Goal: Task Accomplishment & Management: Use online tool/utility

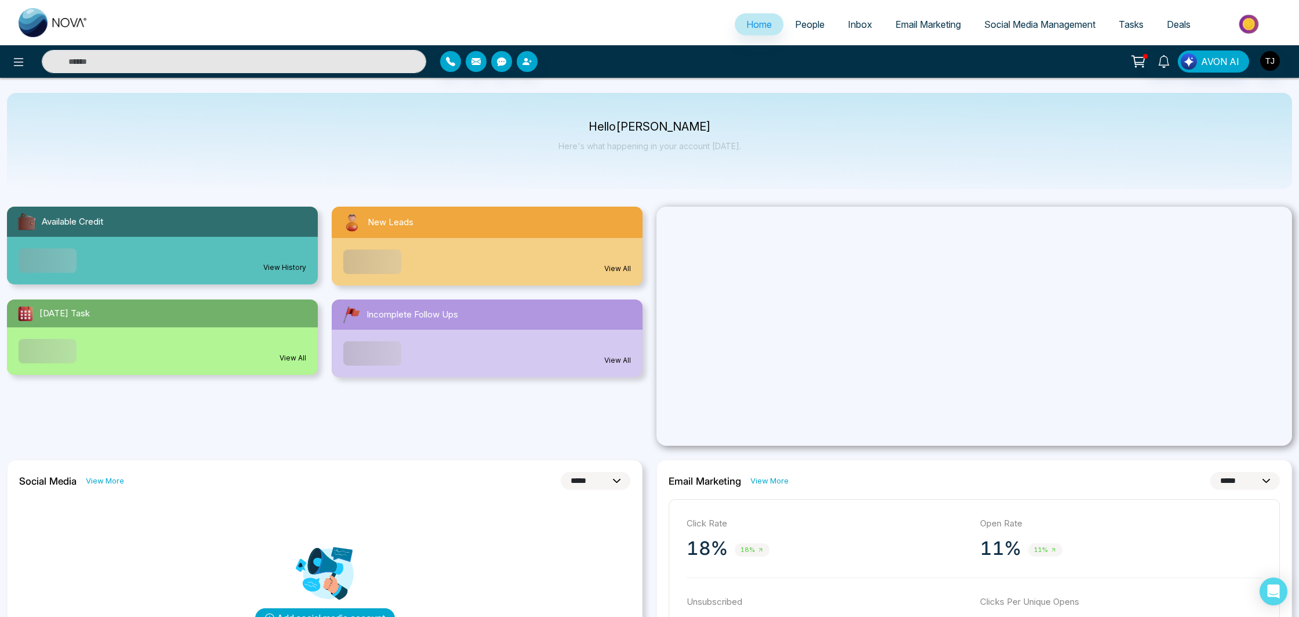
select select "*"
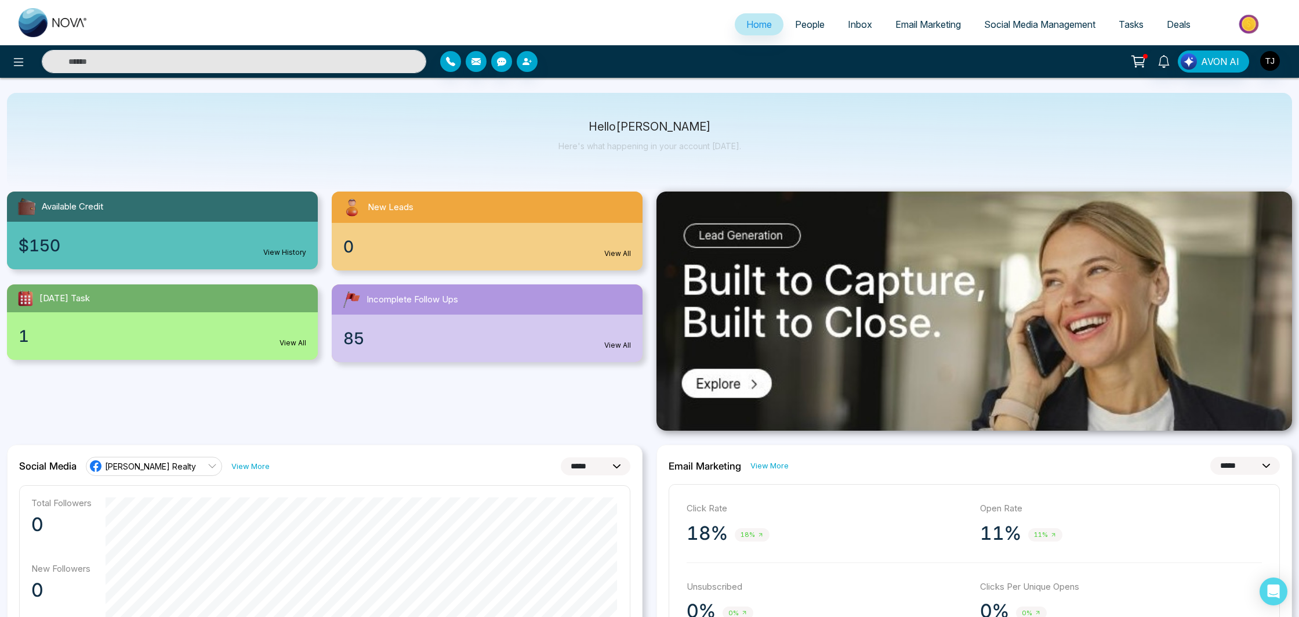
scroll to position [17, 0]
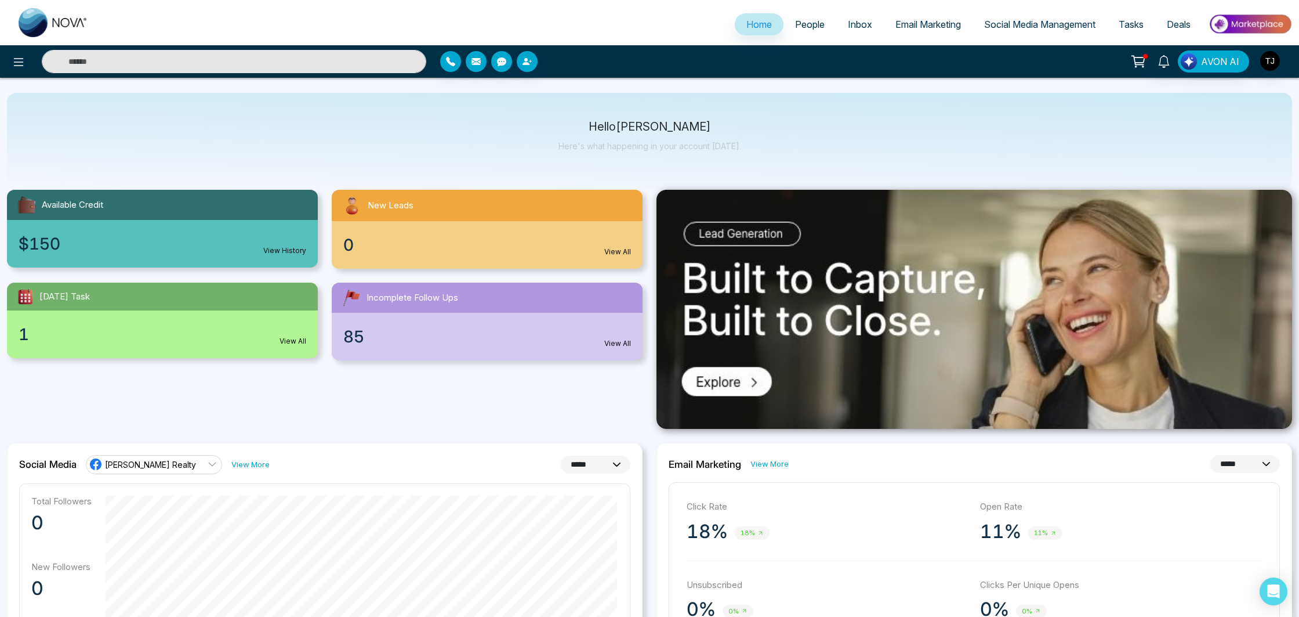
click at [795, 20] on span "People" at bounding box center [810, 25] width 30 height 12
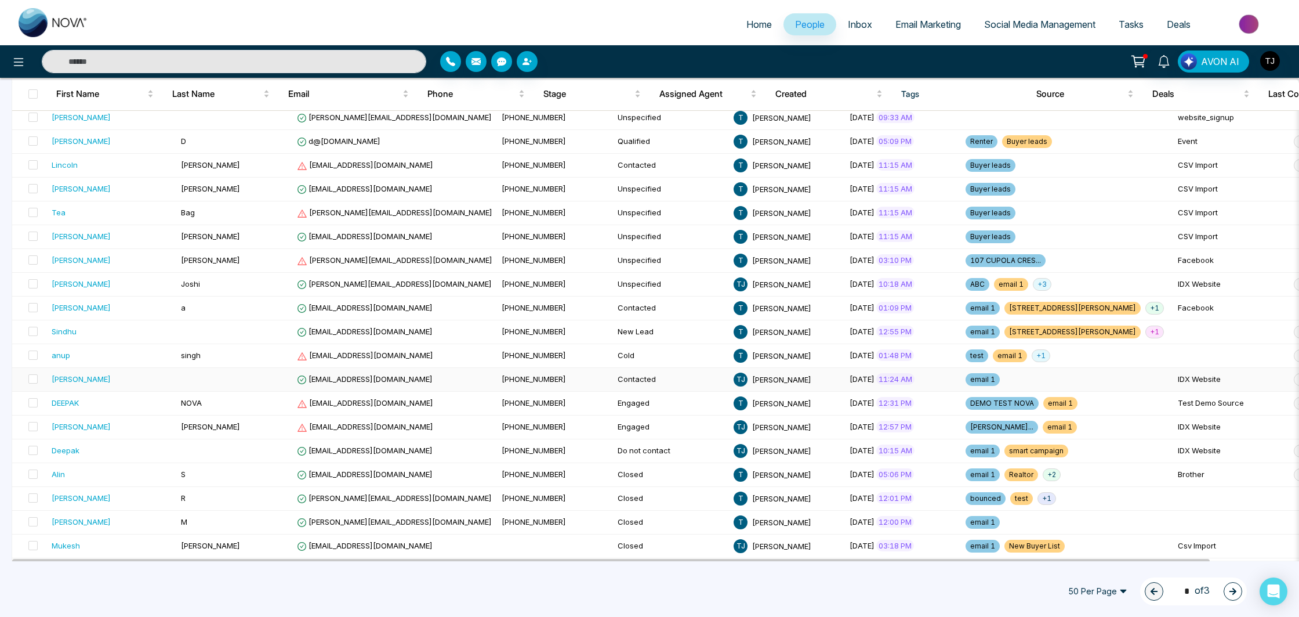
scroll to position [258, 0]
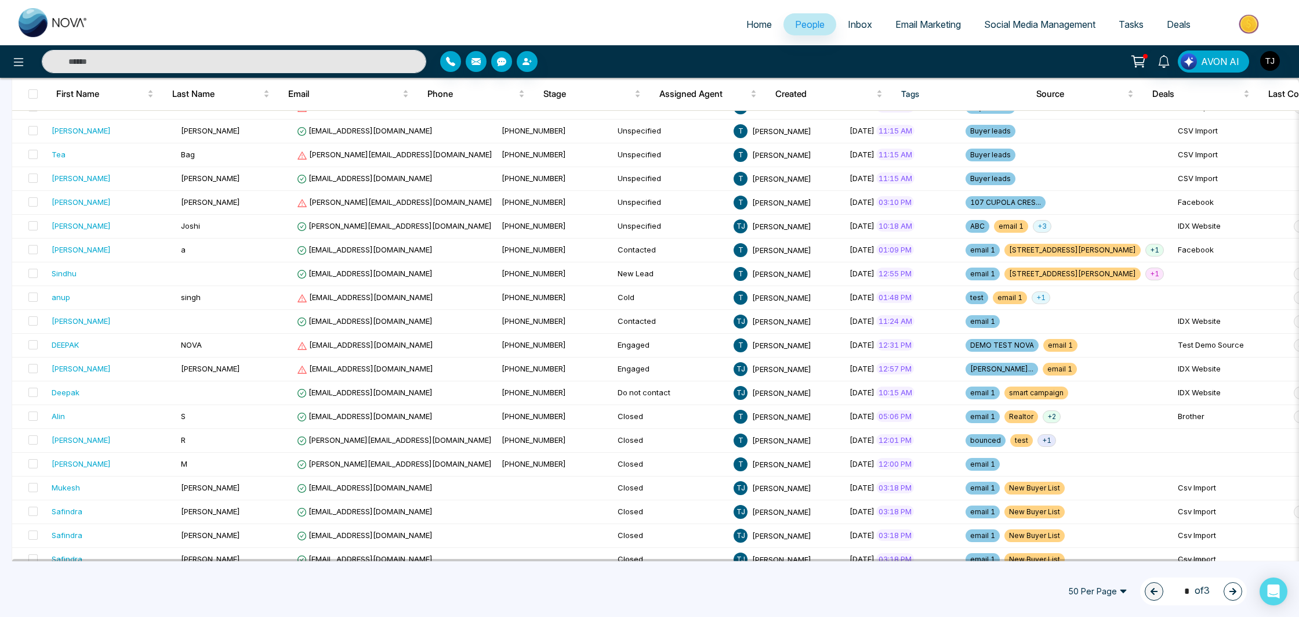
click at [851, 24] on span "Inbox" at bounding box center [860, 25] width 24 height 12
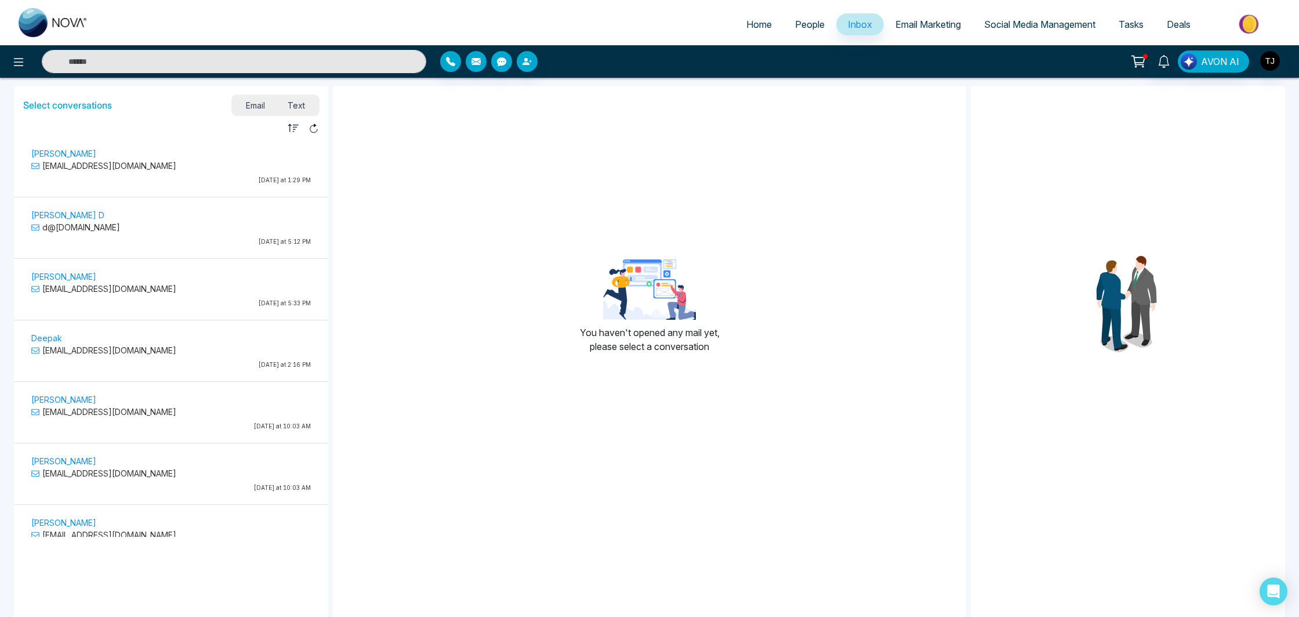
click at [947, 28] on span "Email Marketing" at bounding box center [929, 25] width 66 height 12
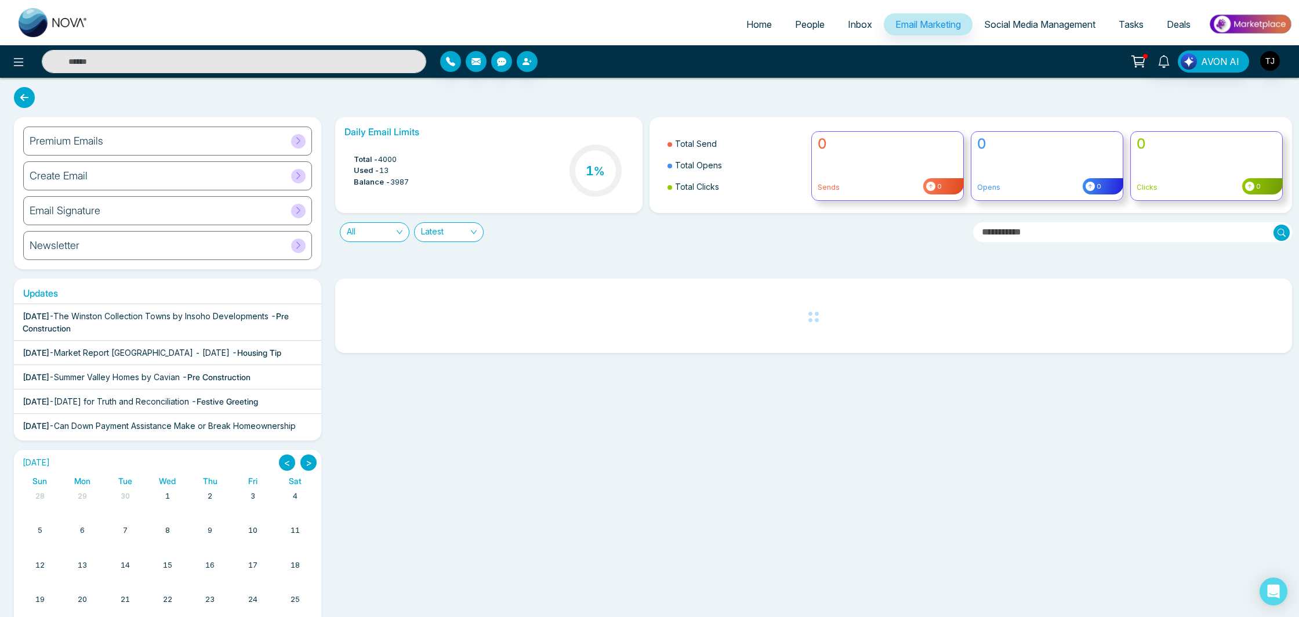
click at [986, 26] on span "Social Media Management" at bounding box center [1039, 25] width 111 height 12
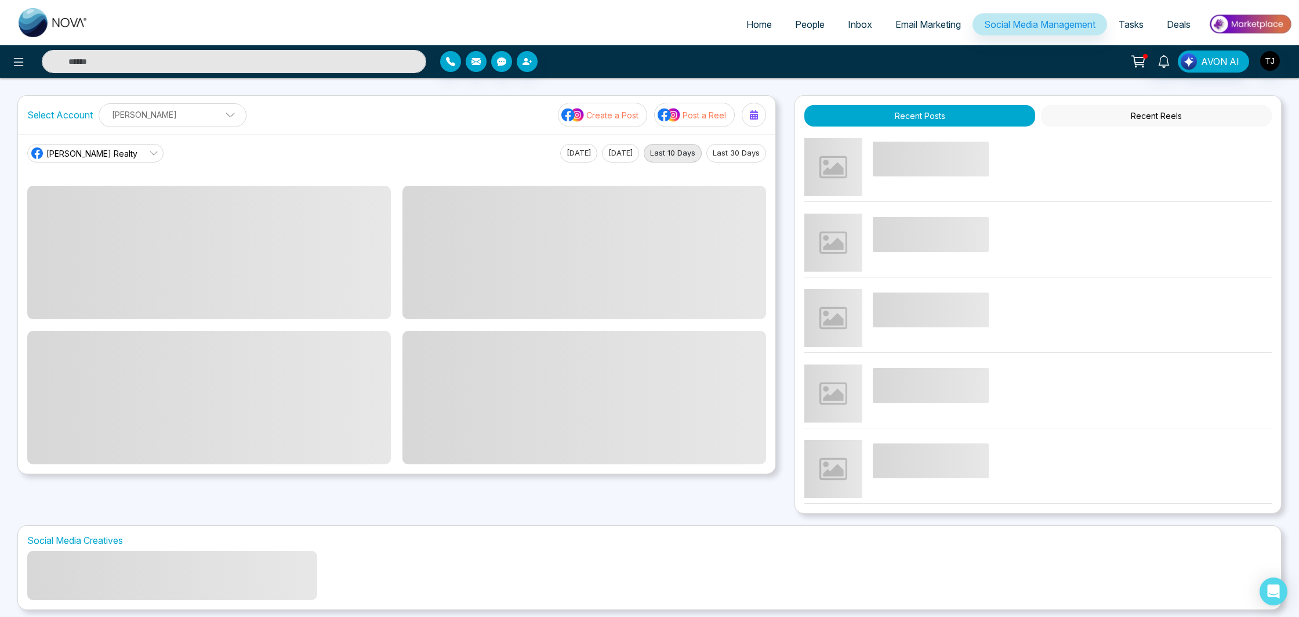
click at [748, 26] on span "Home" at bounding box center [760, 25] width 26 height 12
select select "*"
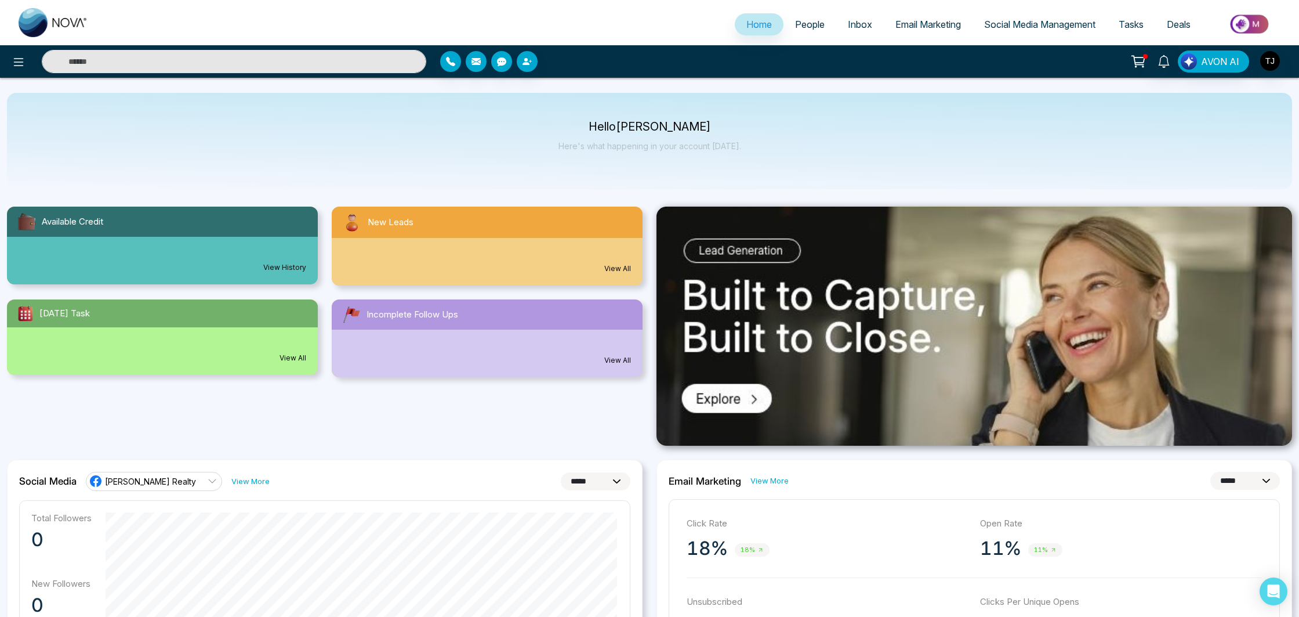
click at [795, 27] on span "People" at bounding box center [810, 25] width 30 height 12
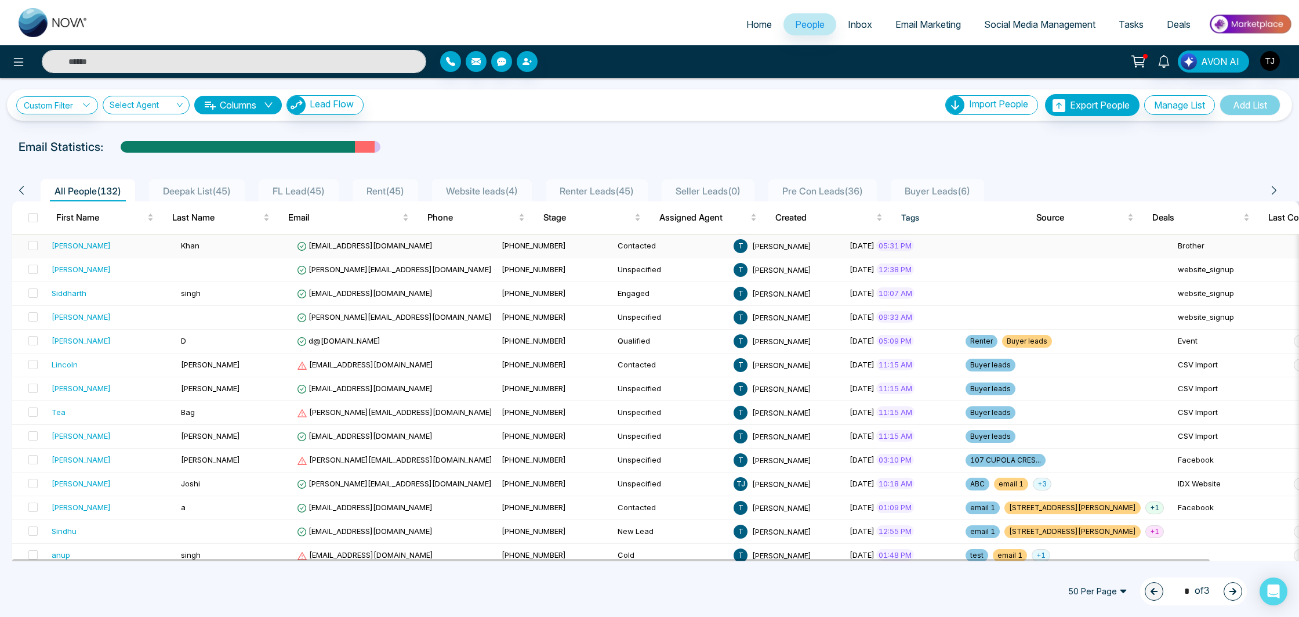
click at [505, 244] on td "[PHONE_NUMBER]" at bounding box center [555, 246] width 116 height 24
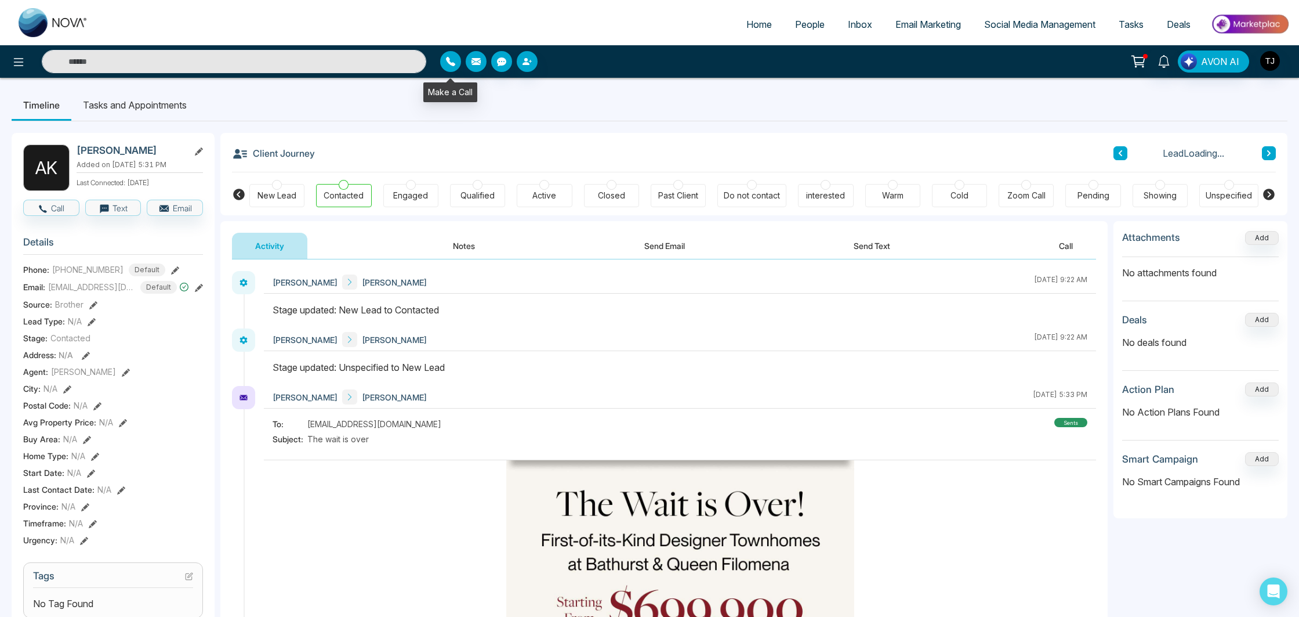
click at [453, 68] on button "button" at bounding box center [450, 61] width 21 height 21
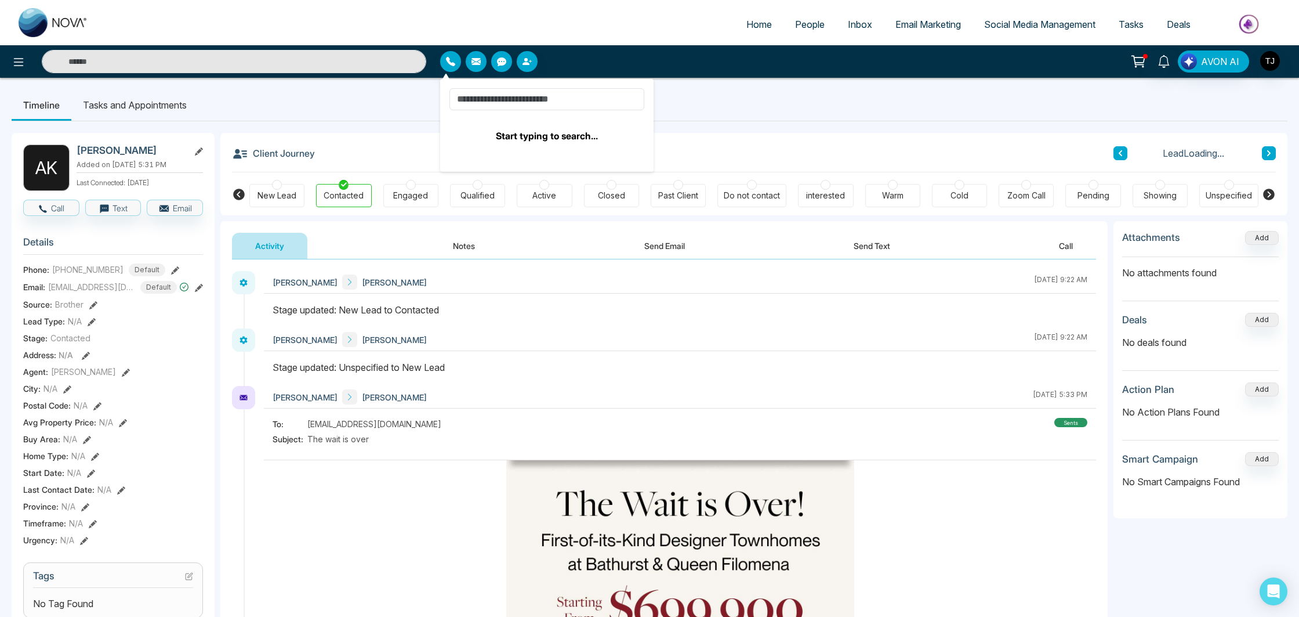
click at [958, 109] on ul "Timeline Tasks and Appointments" at bounding box center [650, 104] width 1276 height 31
click at [58, 207] on button "Call" at bounding box center [51, 208] width 56 height 16
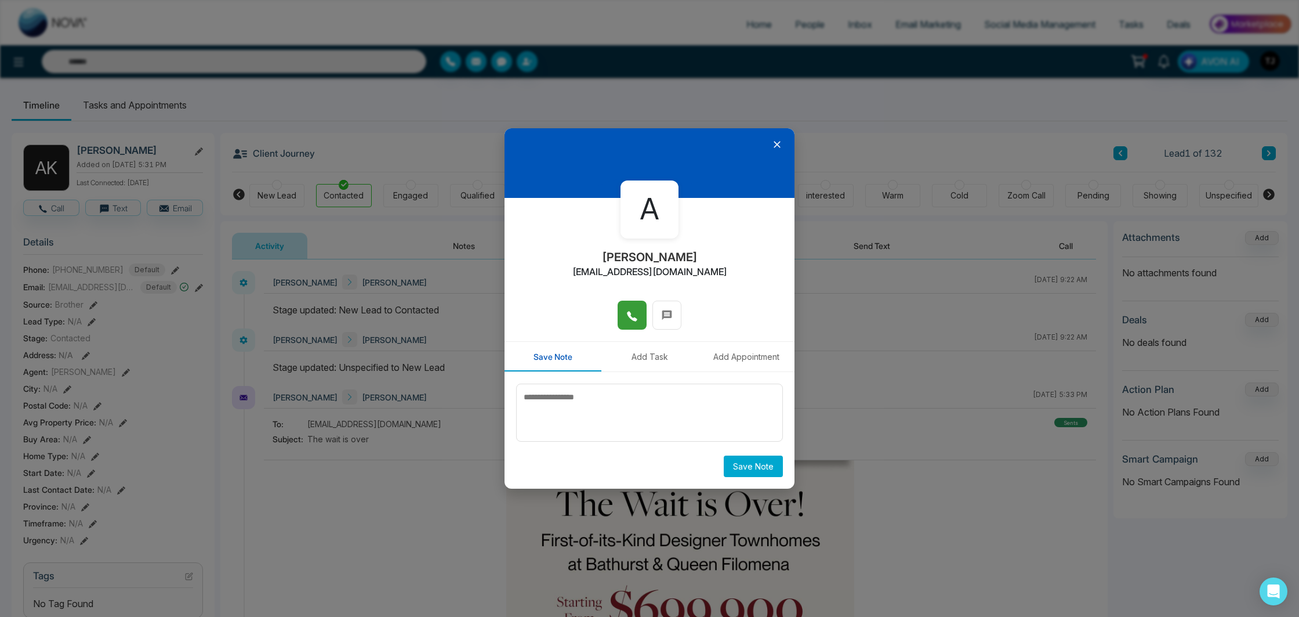
click at [631, 312] on icon at bounding box center [633, 316] width 12 height 12
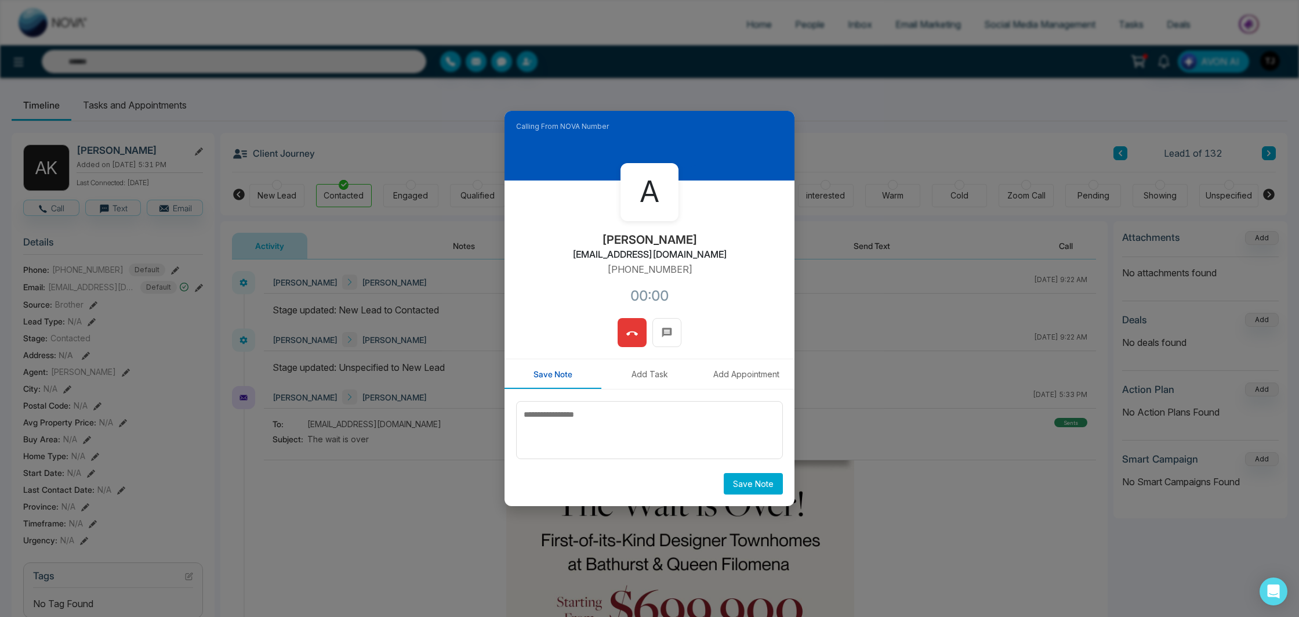
click at [634, 336] on icon at bounding box center [633, 334] width 12 height 12
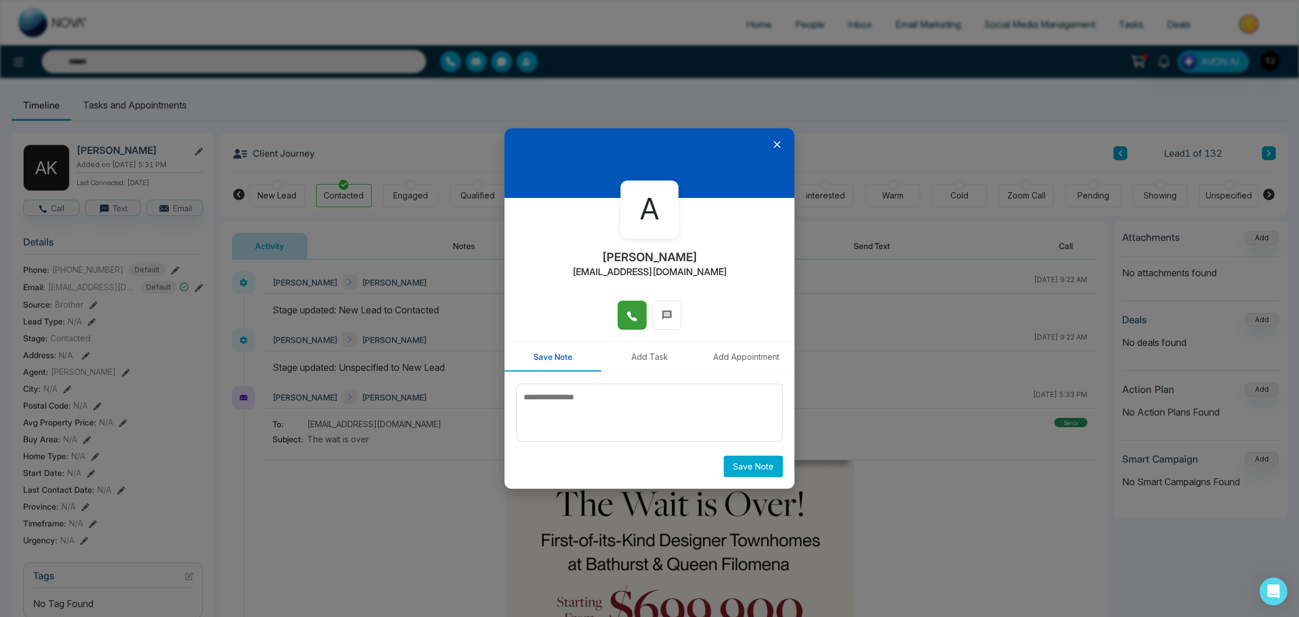
click at [773, 144] on icon at bounding box center [778, 145] width 12 height 12
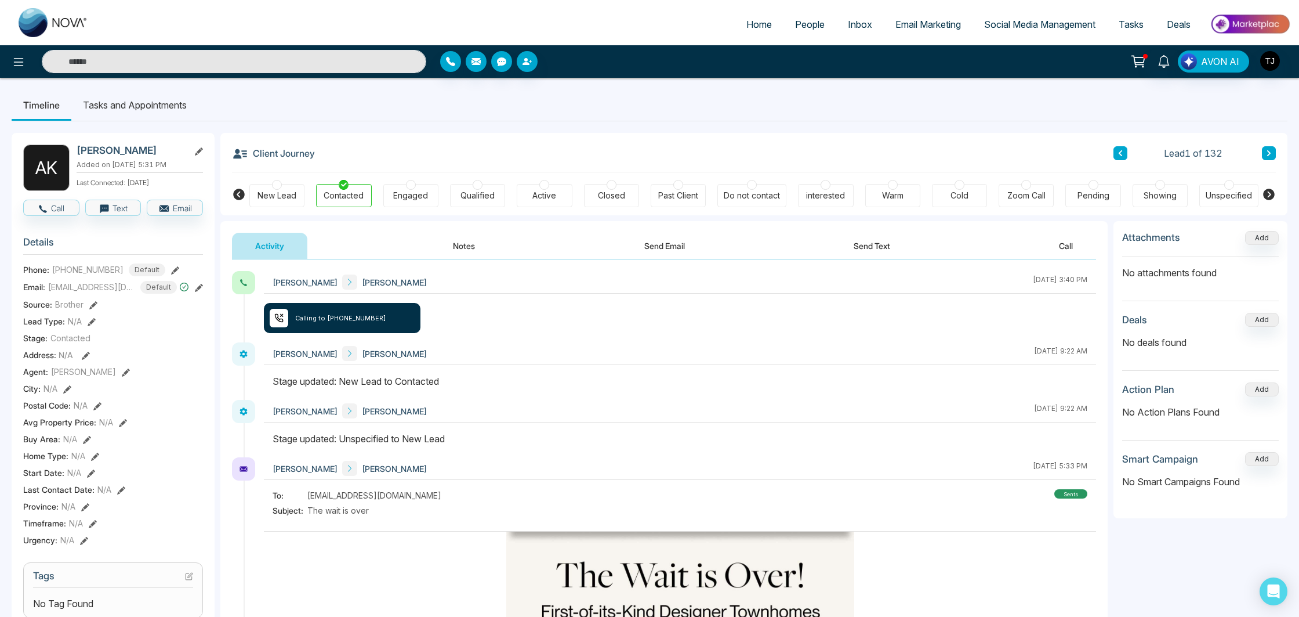
click at [1270, 146] on div "Client Journey Lead 1 of 132" at bounding box center [754, 152] width 1044 height 39
click at [1267, 153] on icon at bounding box center [1269, 153] width 6 height 7
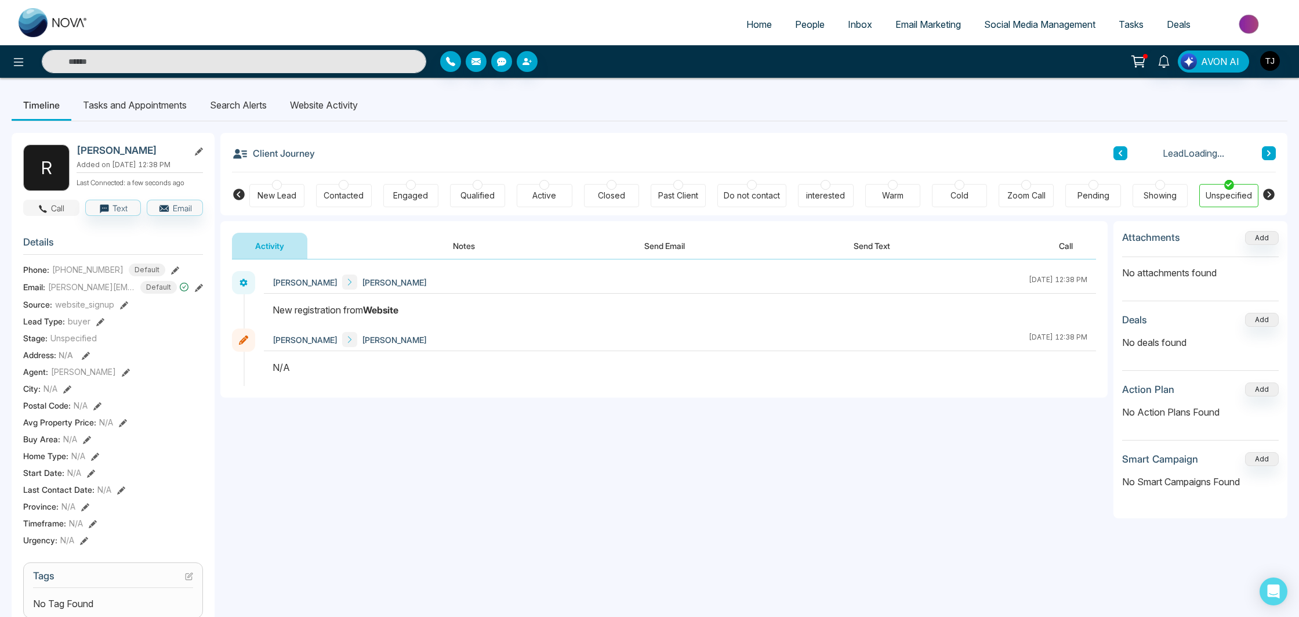
click at [54, 216] on button "Call" at bounding box center [51, 208] width 56 height 16
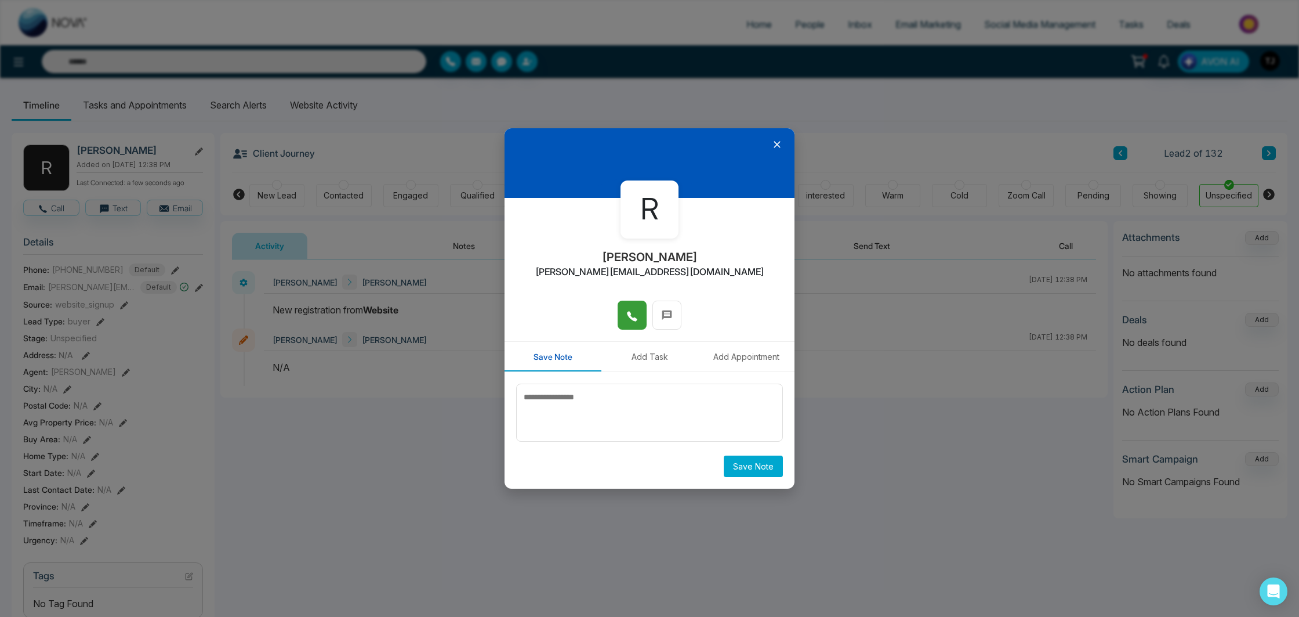
click at [632, 308] on span at bounding box center [633, 314] width 12 height 17
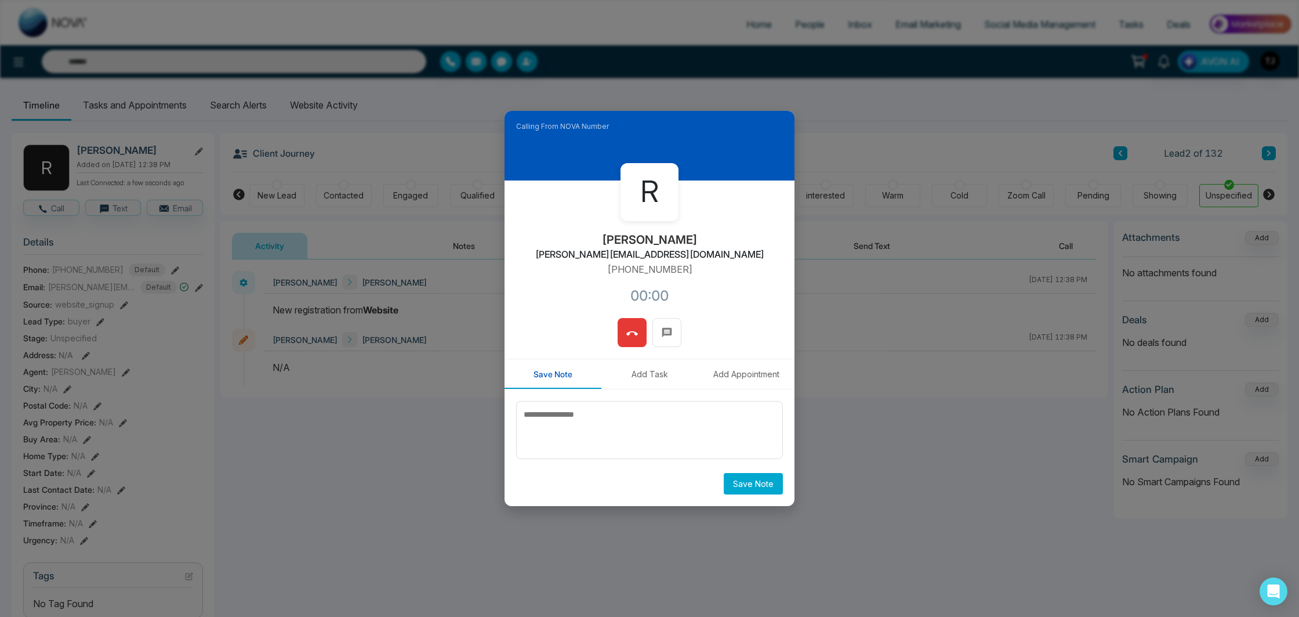
click at [627, 341] on span at bounding box center [633, 332] width 12 height 17
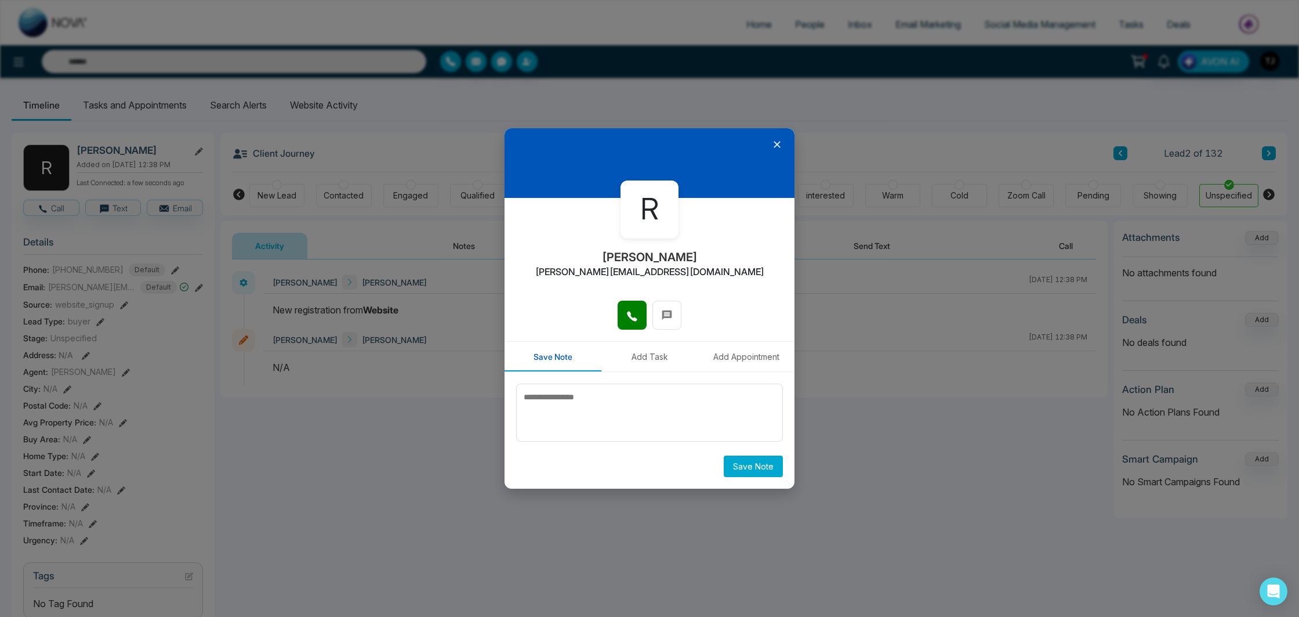
click at [773, 140] on icon at bounding box center [778, 145] width 12 height 12
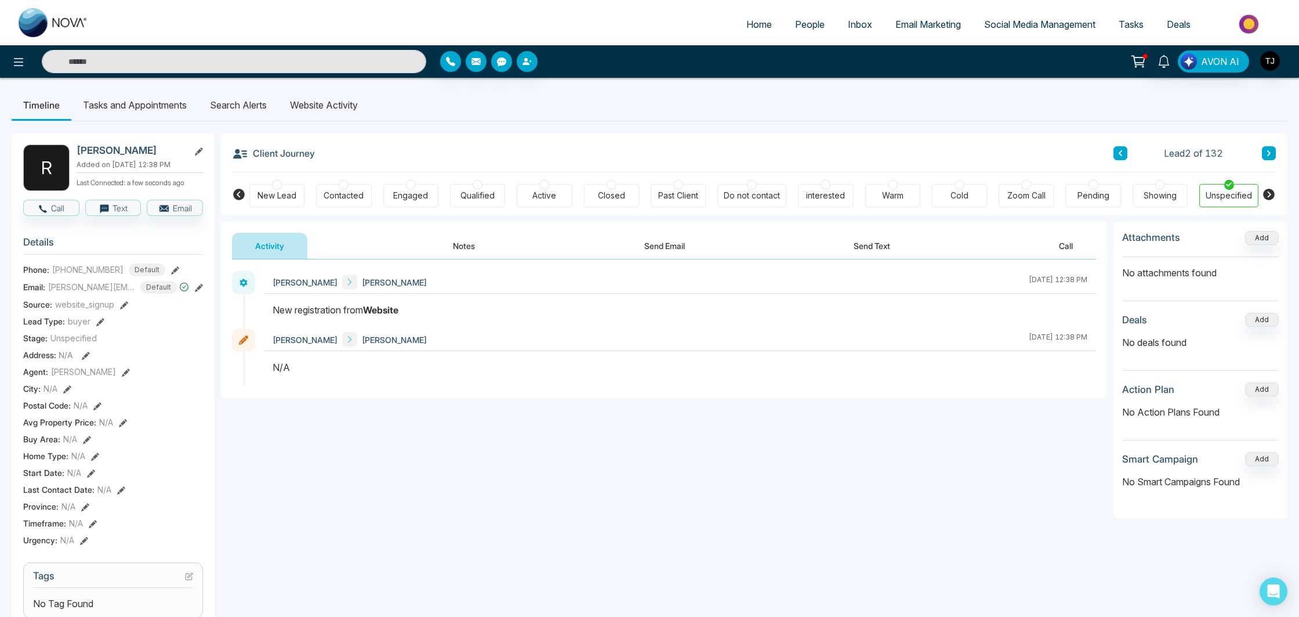
click at [942, 19] on span "Email Marketing" at bounding box center [929, 25] width 66 height 12
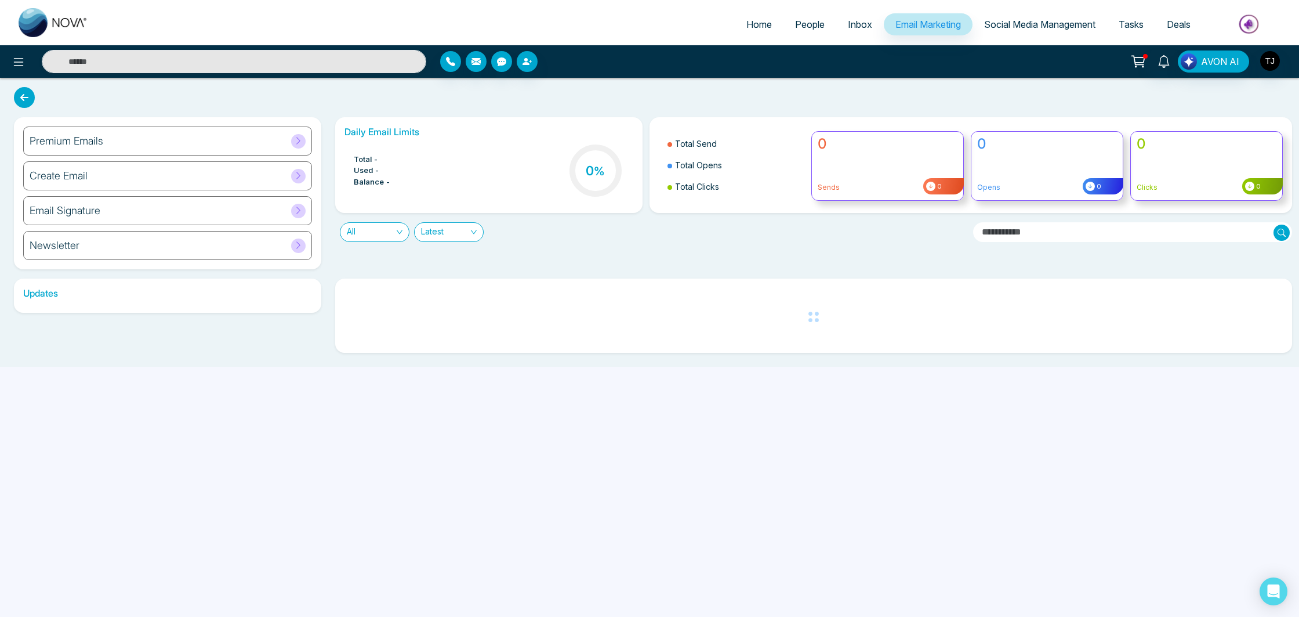
click at [1034, 28] on span "Social Media Management" at bounding box center [1039, 25] width 111 height 12
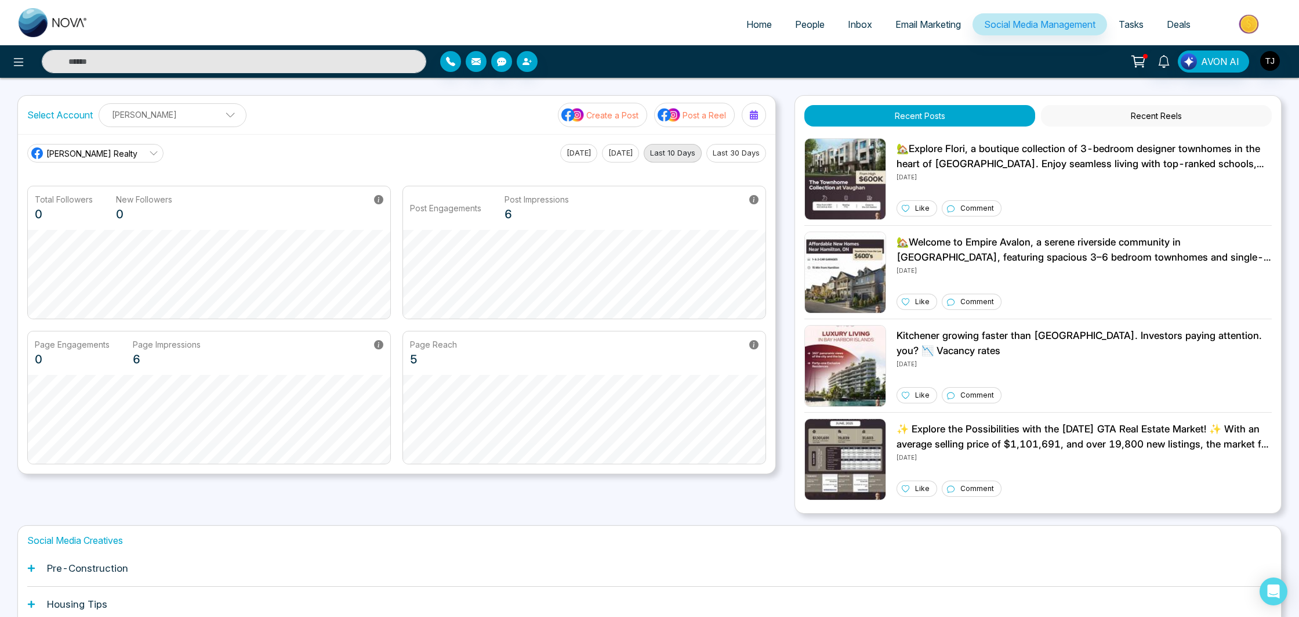
scroll to position [133, 0]
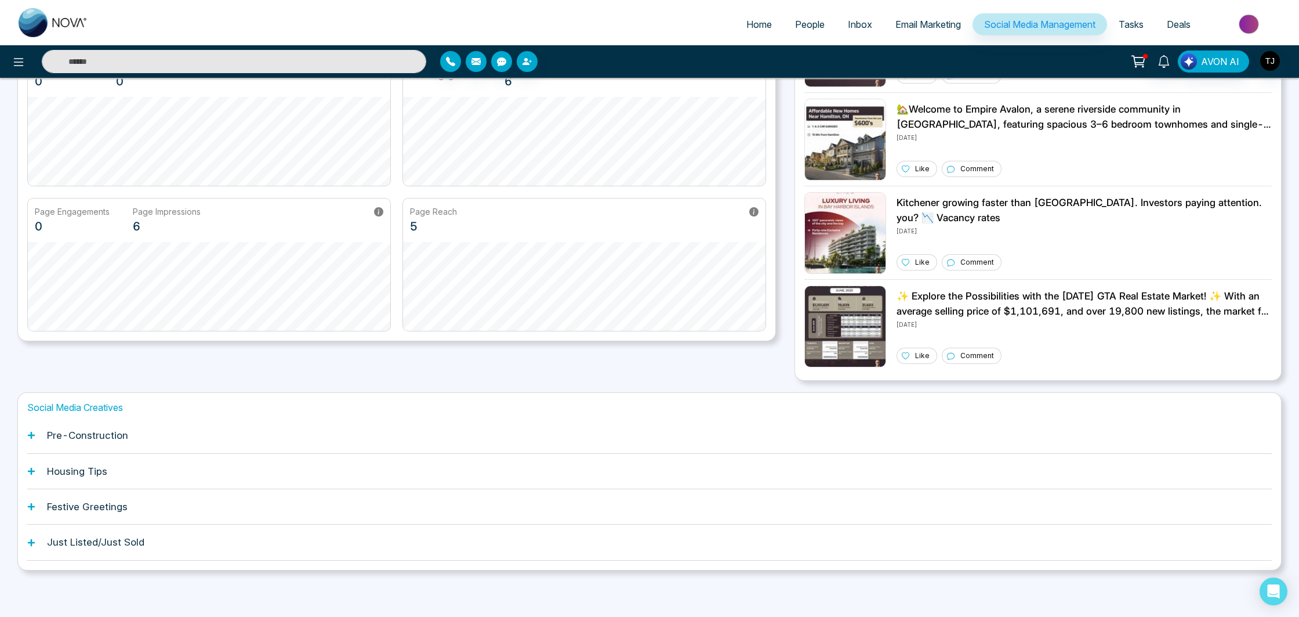
click at [113, 440] on h1 "Pre-Construction" at bounding box center [87, 435] width 81 height 12
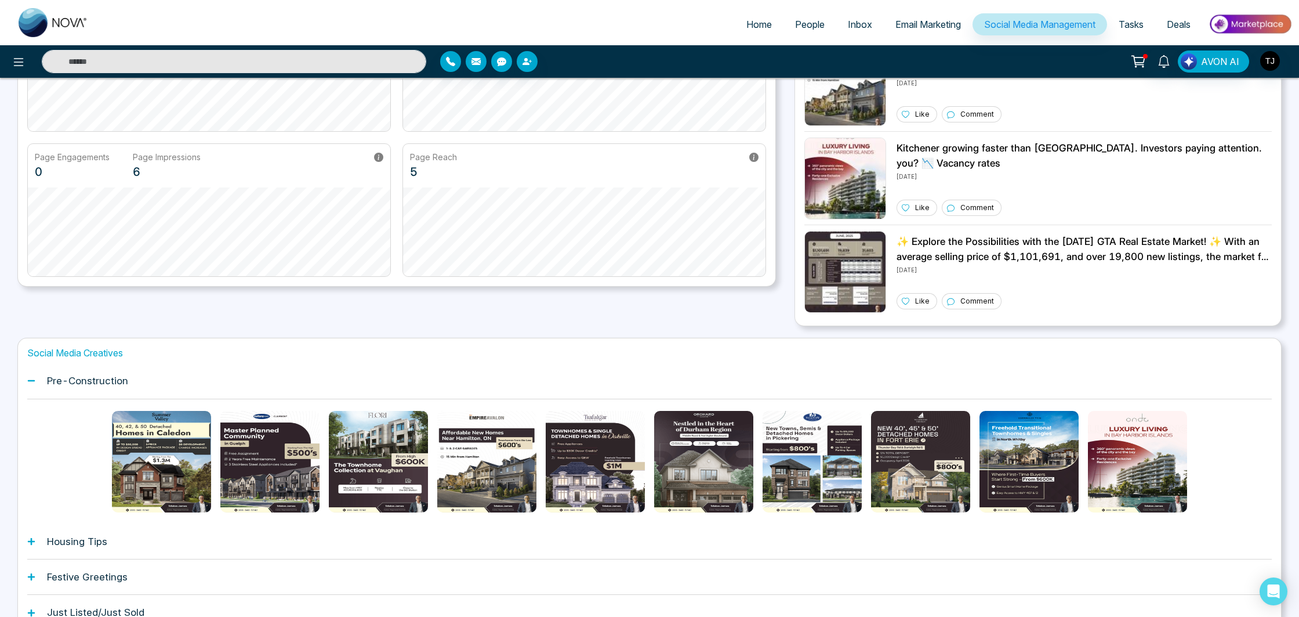
scroll to position [187, 0]
click at [1251, 27] on img at bounding box center [1250, 24] width 84 height 26
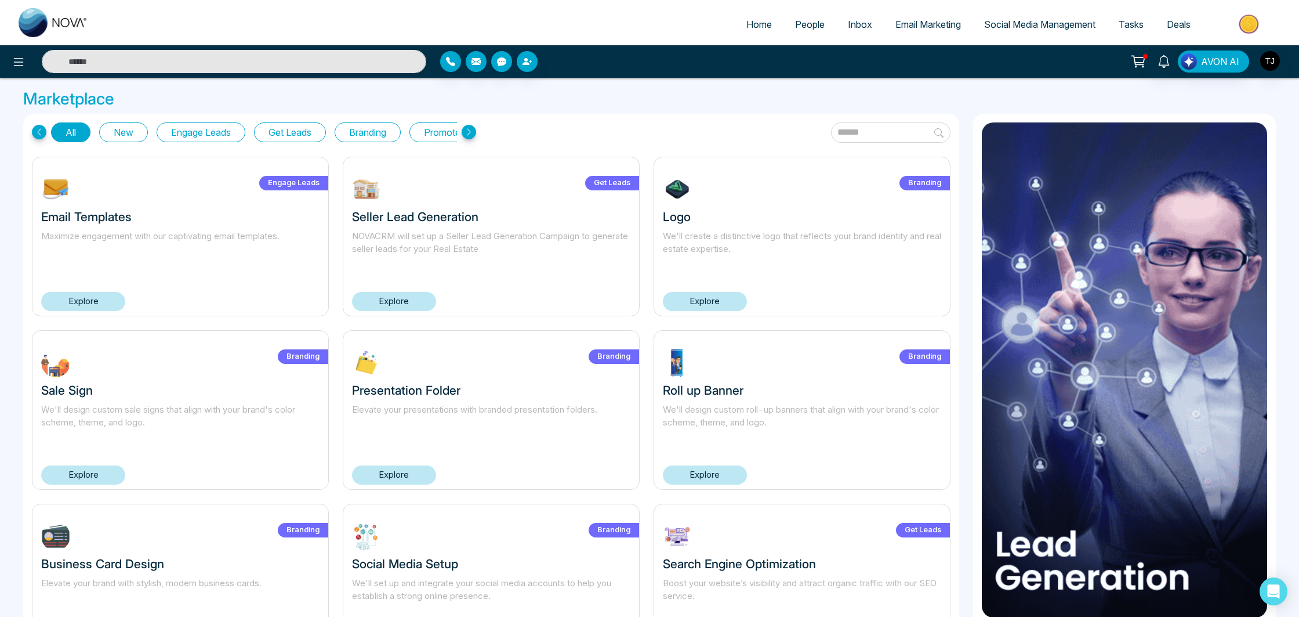
click at [128, 136] on button "New" at bounding box center [123, 132] width 49 height 20
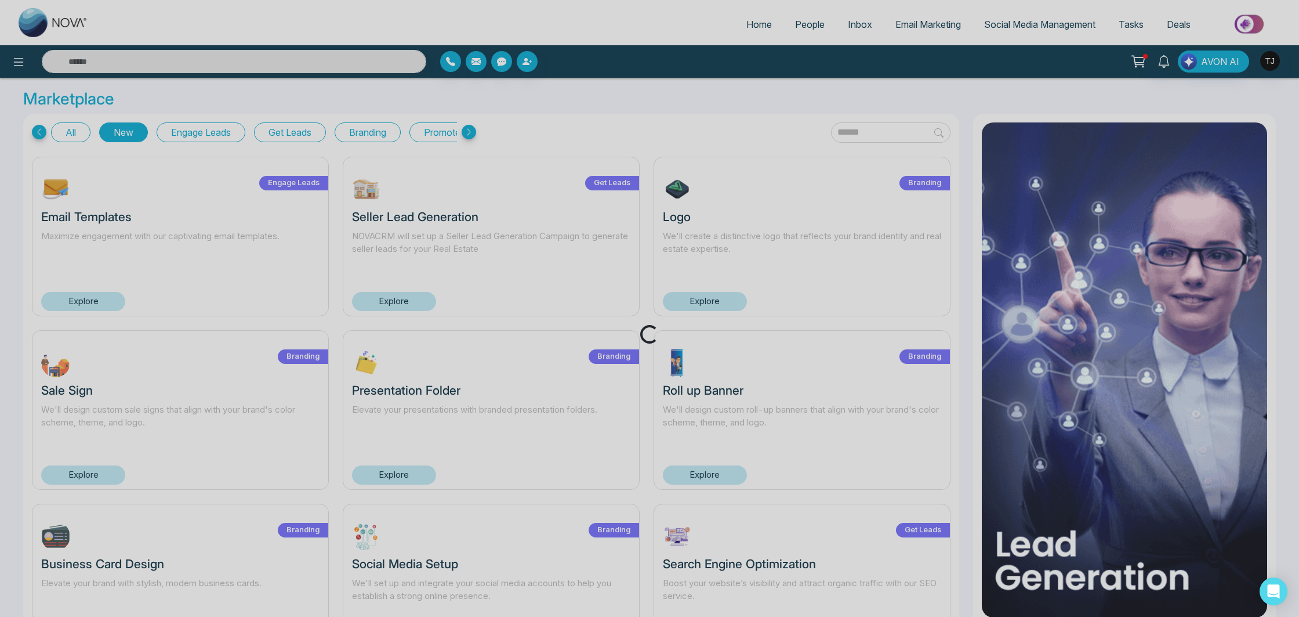
click at [194, 134] on div "Loading..." at bounding box center [649, 308] width 1299 height 617
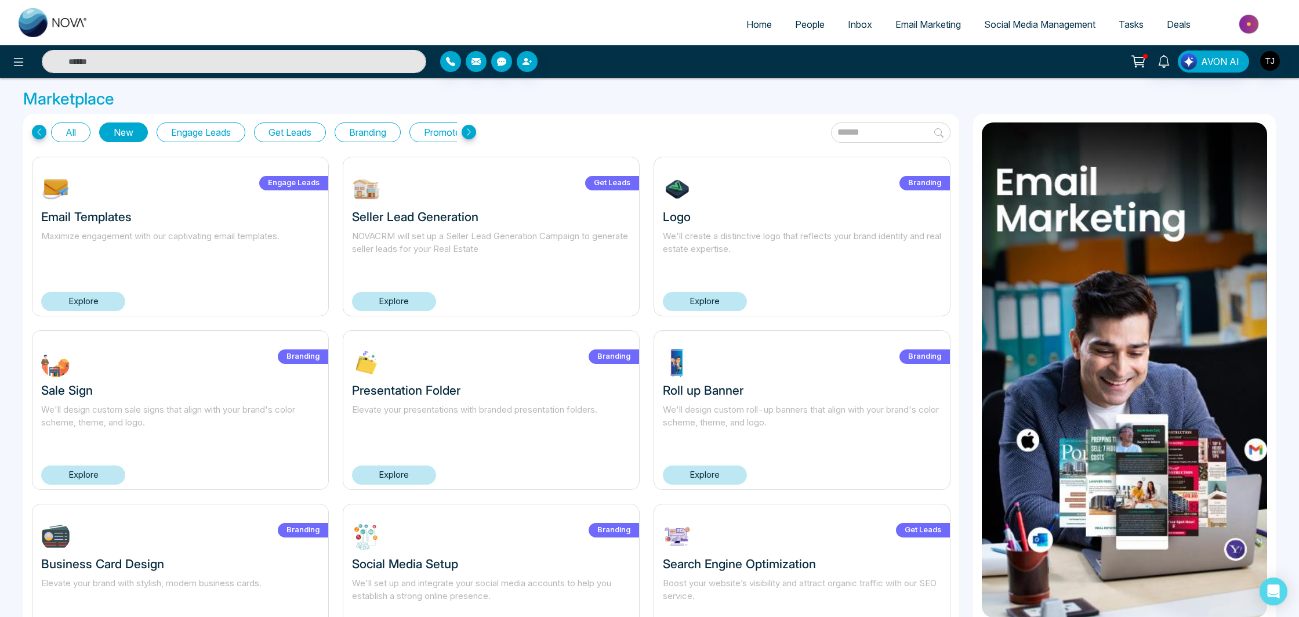
click at [310, 134] on button "Get Leads" at bounding box center [290, 132] width 72 height 20
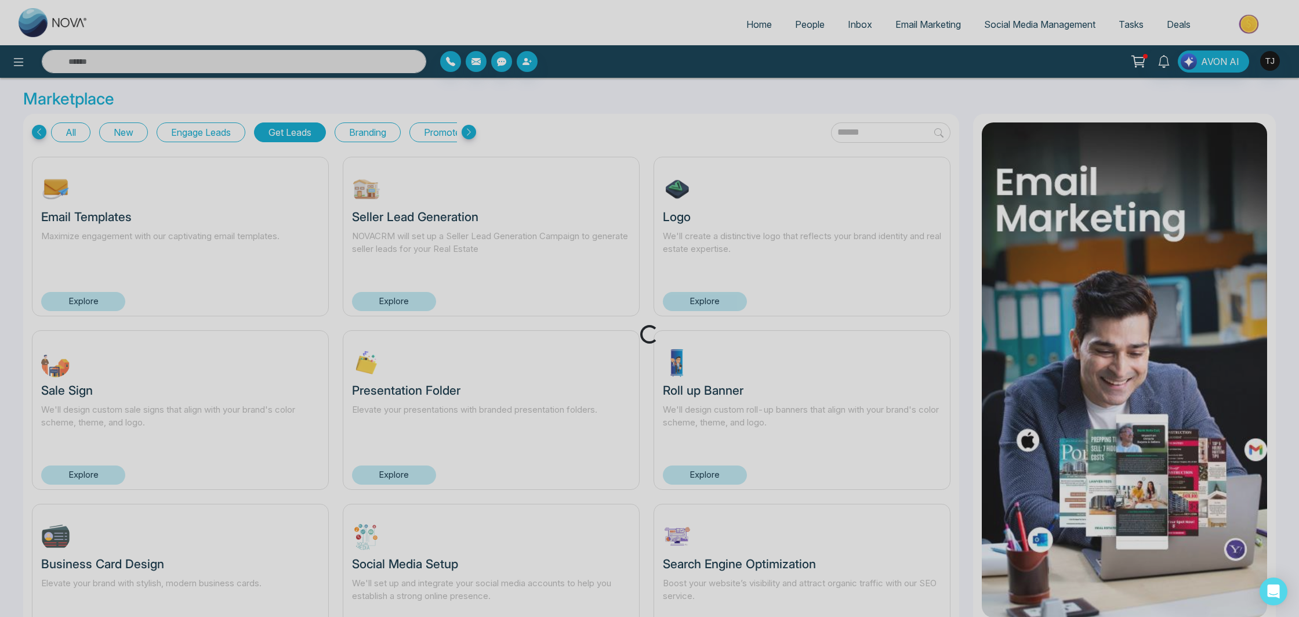
click at [356, 133] on div "Loading..." at bounding box center [649, 308] width 1299 height 617
